Goal: Task Accomplishment & Management: Manage account settings

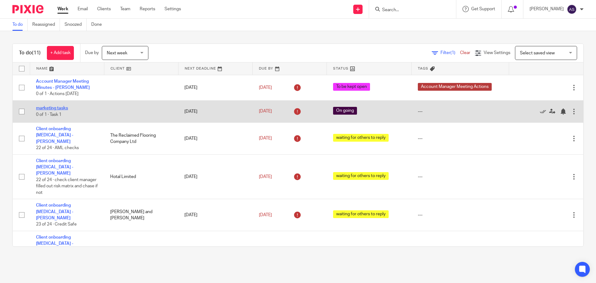
click at [57, 108] on link "marketing tasks" at bounding box center [52, 108] width 32 height 4
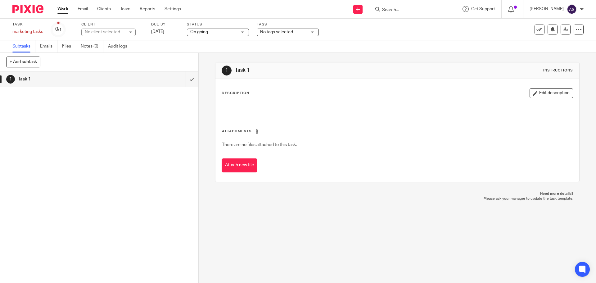
click at [65, 11] on link "Work" at bounding box center [62, 9] width 11 height 6
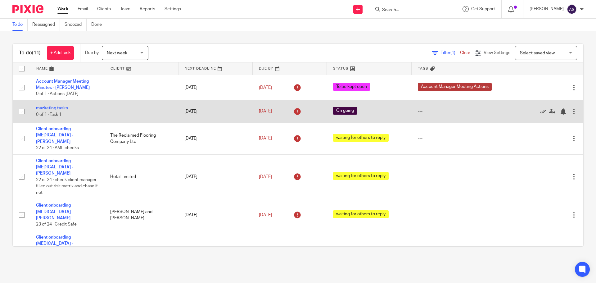
click at [571, 111] on div at bounding box center [574, 111] width 6 height 6
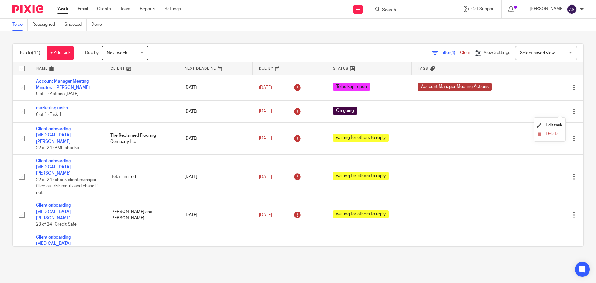
click at [551, 130] on li "Delete" at bounding box center [549, 134] width 25 height 8
click at [548, 135] on span "Delete" at bounding box center [552, 134] width 13 height 4
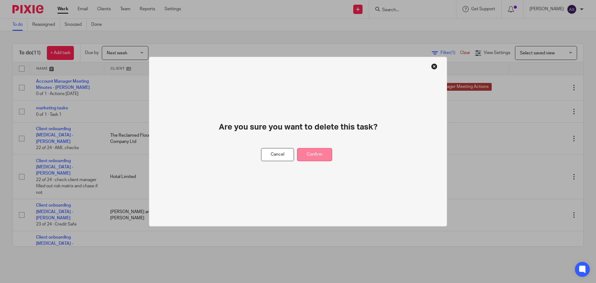
click at [330, 151] on button "Confirm" at bounding box center [314, 154] width 35 height 13
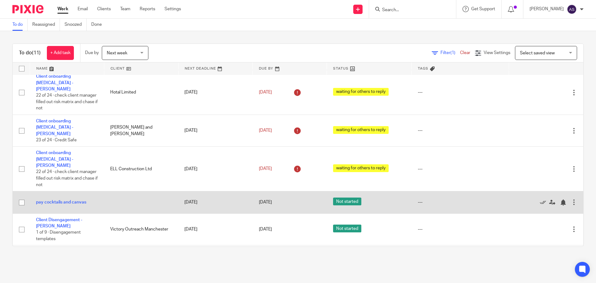
scroll to position [122, 0]
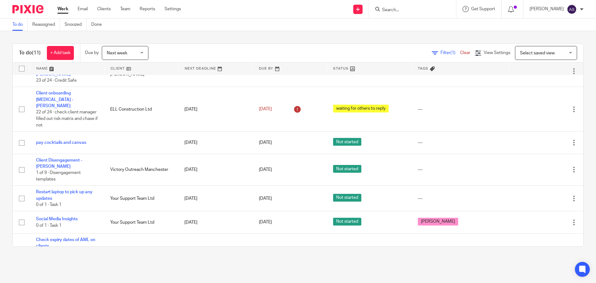
click at [123, 51] on span "Next week" at bounding box center [123, 52] width 33 height 13
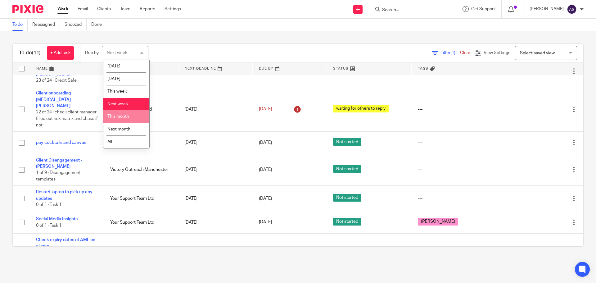
click at [116, 115] on span "This month" at bounding box center [118, 116] width 22 height 4
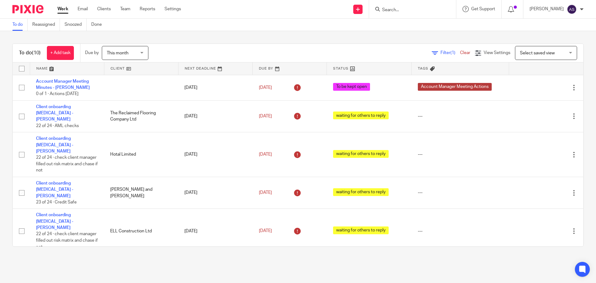
click at [418, 12] on input "Search" at bounding box center [409, 10] width 56 height 6
click at [408, 9] on input "Search" at bounding box center [409, 10] width 56 height 6
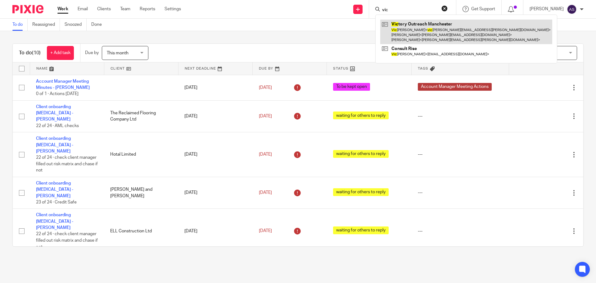
type input "vic"
click at [413, 25] on link at bounding box center [466, 32] width 172 height 25
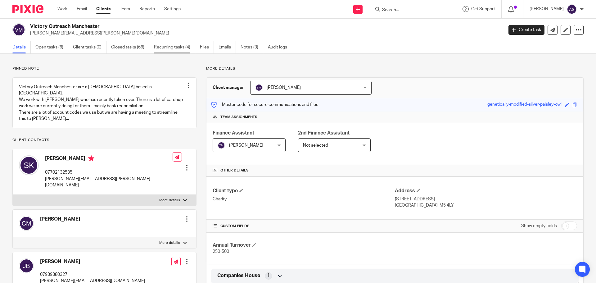
click at [173, 46] on link "Recurring tasks (4)" at bounding box center [174, 47] width 41 height 12
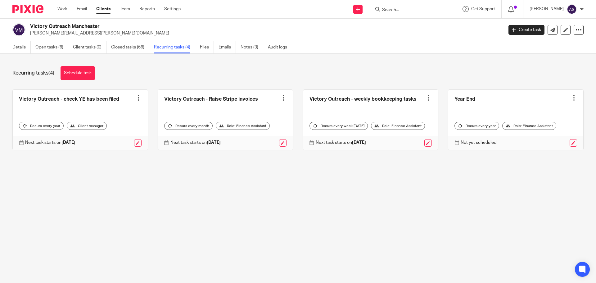
click at [135, 98] on div at bounding box center [138, 98] width 6 height 6
click at [114, 136] on span "Cancel schedule" at bounding box center [113, 137] width 33 height 4
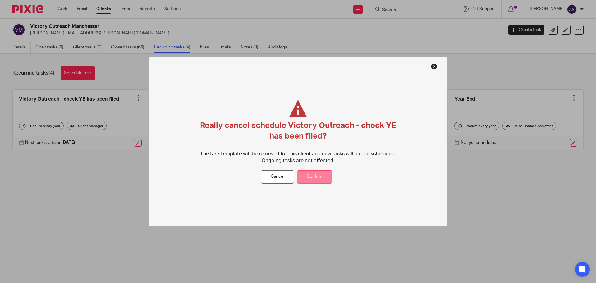
click at [305, 182] on button "Confirm" at bounding box center [314, 176] width 35 height 13
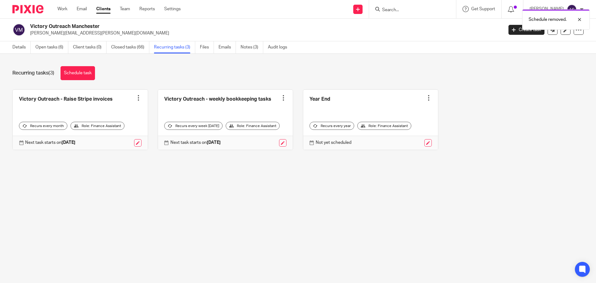
click at [136, 100] on div at bounding box center [138, 98] width 6 height 6
click at [113, 137] on span "Cancel schedule" at bounding box center [113, 137] width 33 height 4
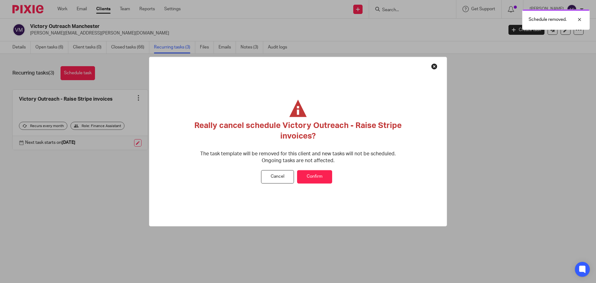
click at [311, 175] on button "Confirm" at bounding box center [314, 176] width 35 height 13
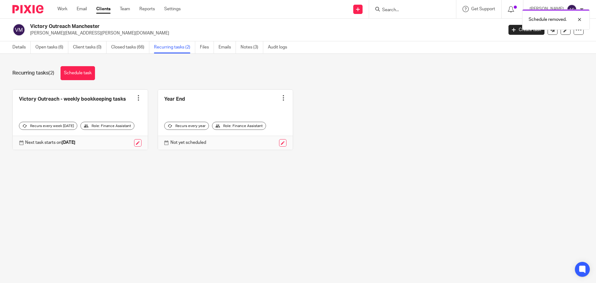
click at [280, 98] on div at bounding box center [283, 98] width 6 height 6
click at [255, 137] on span "Cancel schedule" at bounding box center [256, 137] width 33 height 4
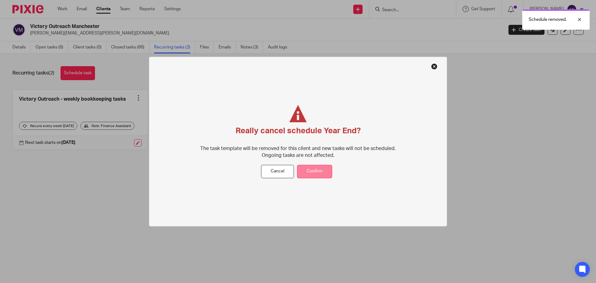
click at [316, 173] on button "Confirm" at bounding box center [314, 171] width 35 height 13
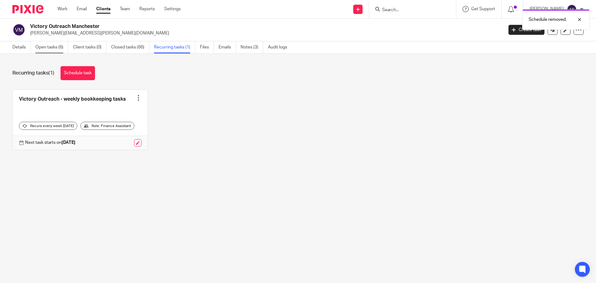
click at [51, 47] on link "Open tasks (6)" at bounding box center [51, 47] width 33 height 12
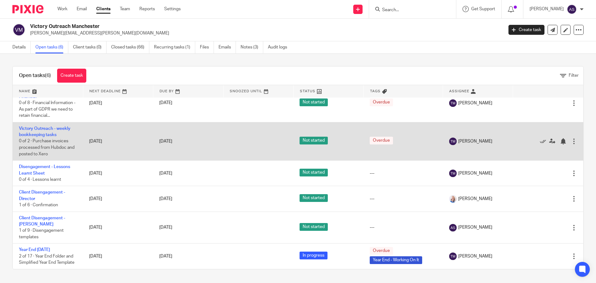
scroll to position [20, 0]
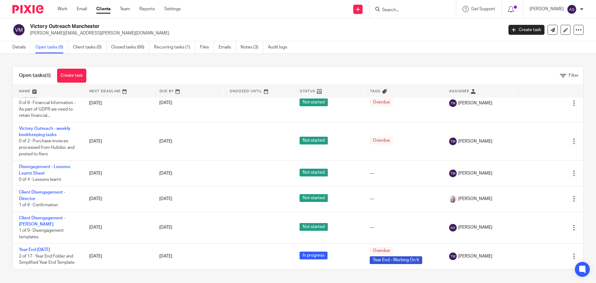
click at [394, 12] on input "Search" at bounding box center [409, 10] width 56 height 6
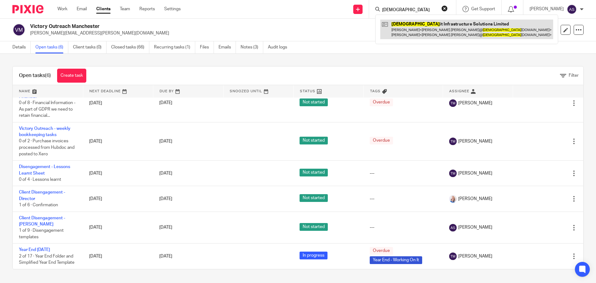
type input "zen"
click at [420, 35] on link at bounding box center [466, 29] width 173 height 19
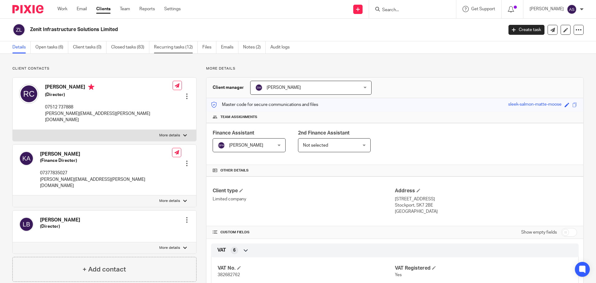
click at [183, 47] on link "Recurring tasks (12)" at bounding box center [176, 47] width 44 height 12
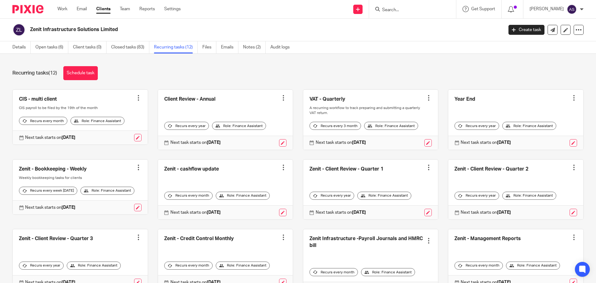
click at [280, 98] on div at bounding box center [283, 98] width 6 height 6
click at [260, 135] on span "Cancel schedule" at bounding box center [256, 137] width 33 height 4
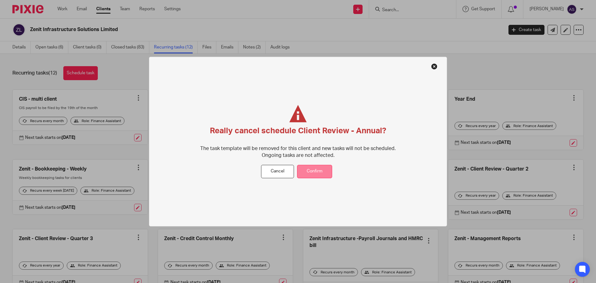
click at [327, 166] on button "Confirm" at bounding box center [314, 171] width 35 height 13
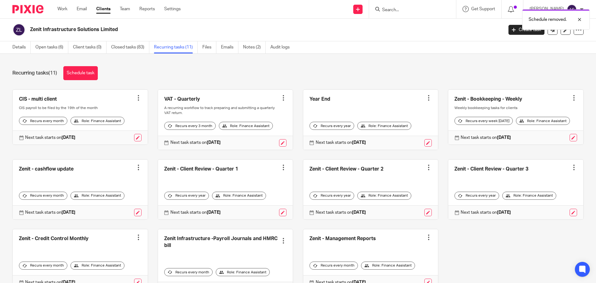
click at [426, 99] on div at bounding box center [429, 98] width 6 height 6
click at [402, 137] on span "Cancel schedule" at bounding box center [399, 137] width 33 height 4
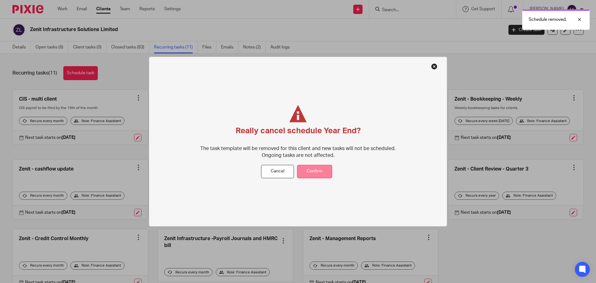
click at [313, 170] on button "Confirm" at bounding box center [314, 171] width 35 height 13
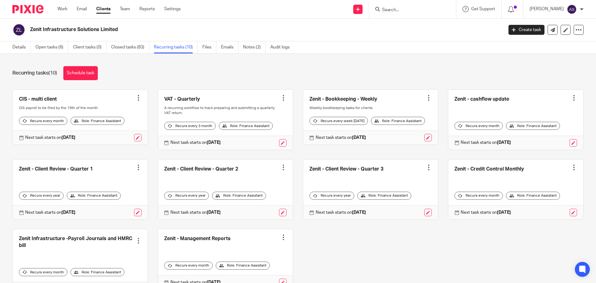
click at [135, 170] on div at bounding box center [138, 167] width 6 height 6
click at [119, 215] on span "Cancel schedule" at bounding box center [113, 216] width 33 height 4
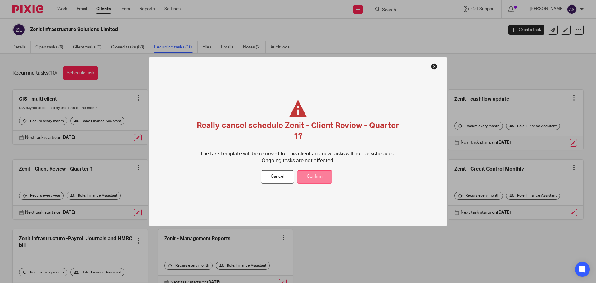
click at [312, 181] on button "Confirm" at bounding box center [314, 176] width 35 height 13
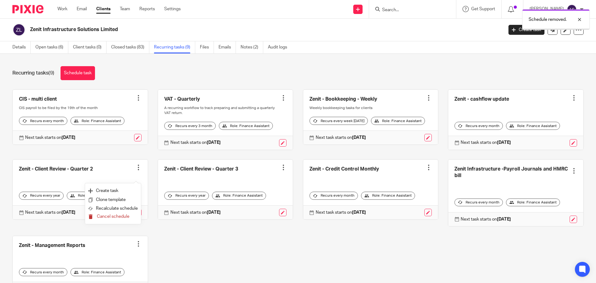
click at [118, 218] on span "Cancel schedule" at bounding box center [113, 216] width 33 height 4
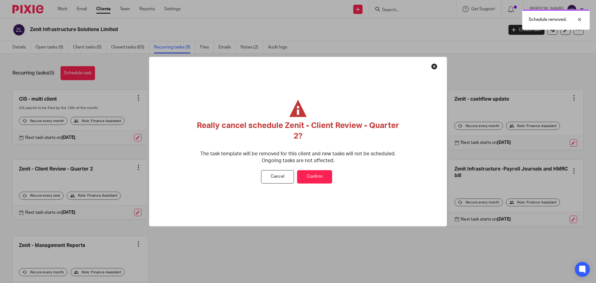
click at [311, 176] on button "Confirm" at bounding box center [314, 176] width 35 height 13
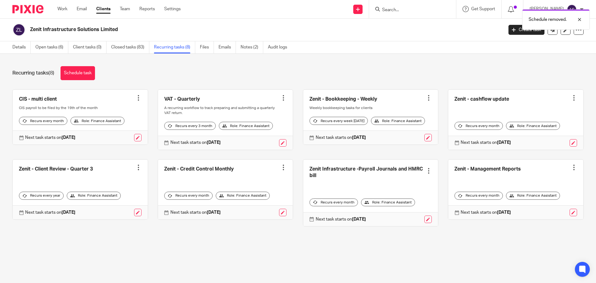
click at [136, 170] on div at bounding box center [138, 167] width 6 height 6
click at [126, 215] on span "Cancel schedule" at bounding box center [113, 216] width 33 height 4
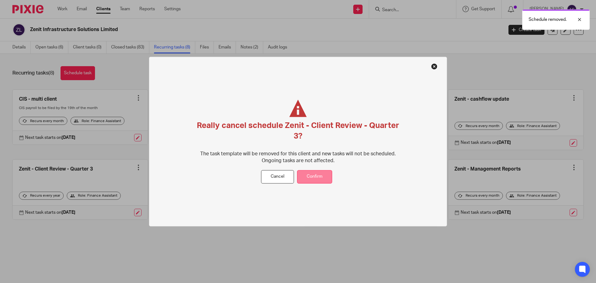
click at [319, 175] on button "Confirm" at bounding box center [314, 176] width 35 height 13
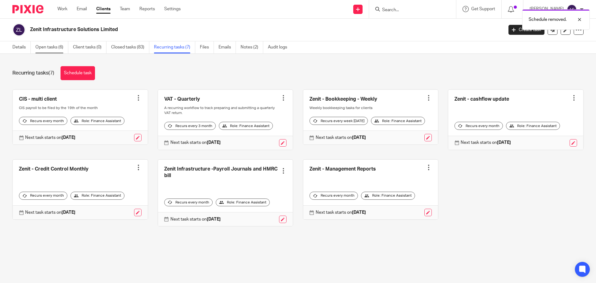
click at [48, 48] on link "Open tasks (6)" at bounding box center [51, 47] width 33 height 12
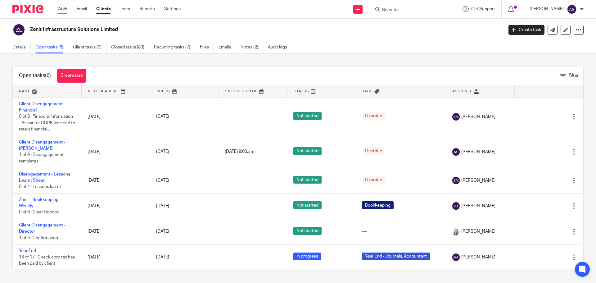
click at [61, 7] on link "Work" at bounding box center [62, 9] width 10 height 6
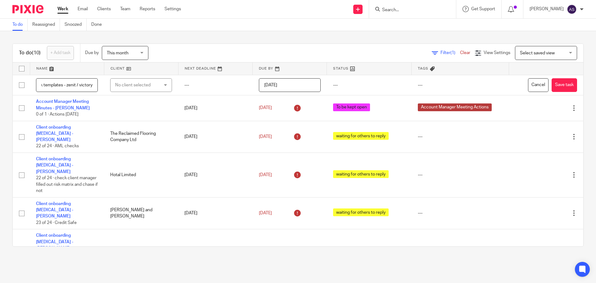
scroll to position [0, 24]
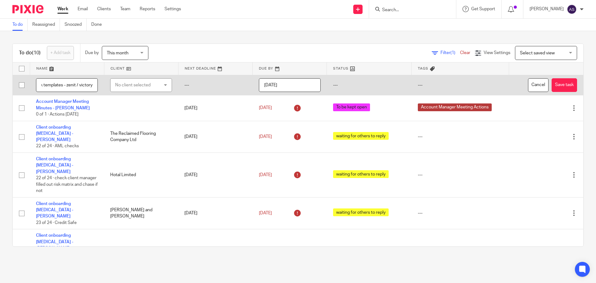
type input "delete task templates - zenit / victory"
click at [272, 83] on input "[DATE]" at bounding box center [290, 85] width 62 height 14
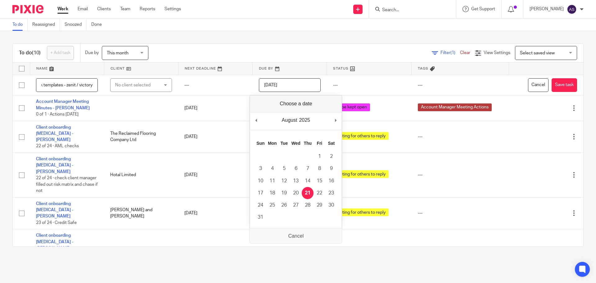
scroll to position [0, 0]
type input "[DATE]"
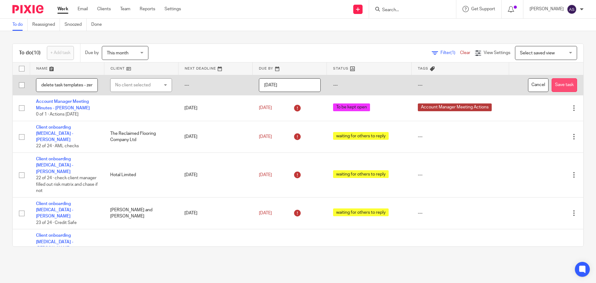
click at [552, 88] on button "Save task" at bounding box center [564, 85] width 25 height 14
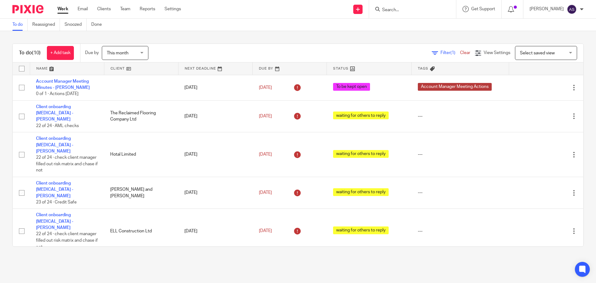
click at [416, 11] on input "Search" at bounding box center [409, 10] width 56 height 6
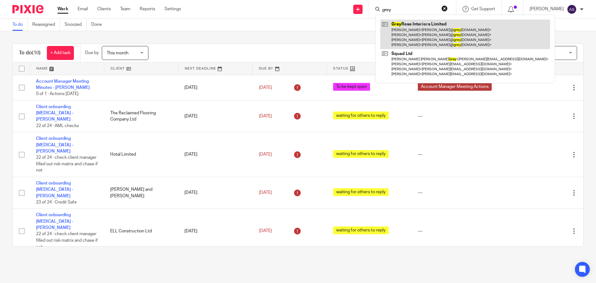
type input "grey"
click at [416, 31] on link at bounding box center [465, 34] width 170 height 29
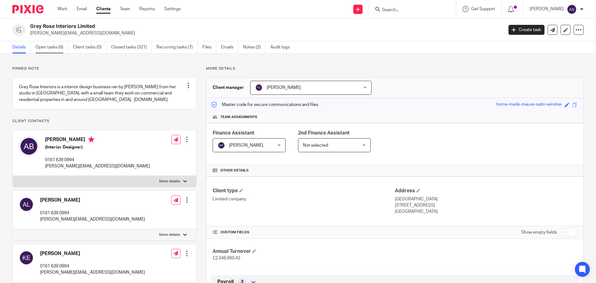
click at [53, 48] on link "Open tasks (6)" at bounding box center [51, 47] width 33 height 12
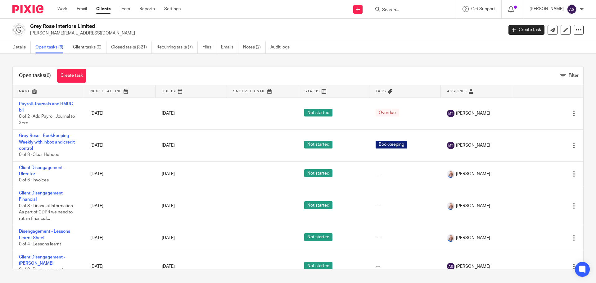
click at [57, 6] on div "Work Email Clients Team Reports Settings Work Email Clients Team Reports Settin…" at bounding box center [120, 9] width 139 height 18
click at [63, 10] on link "Work" at bounding box center [62, 9] width 10 height 6
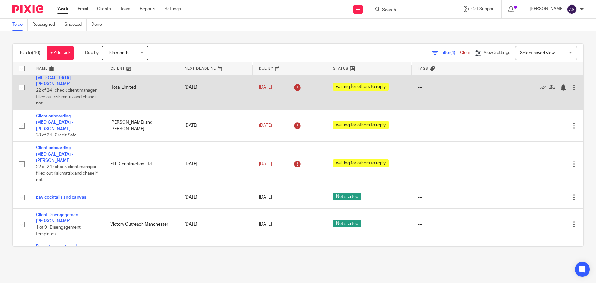
scroll to position [122, 0]
